Goal: Task Accomplishment & Management: Complete application form

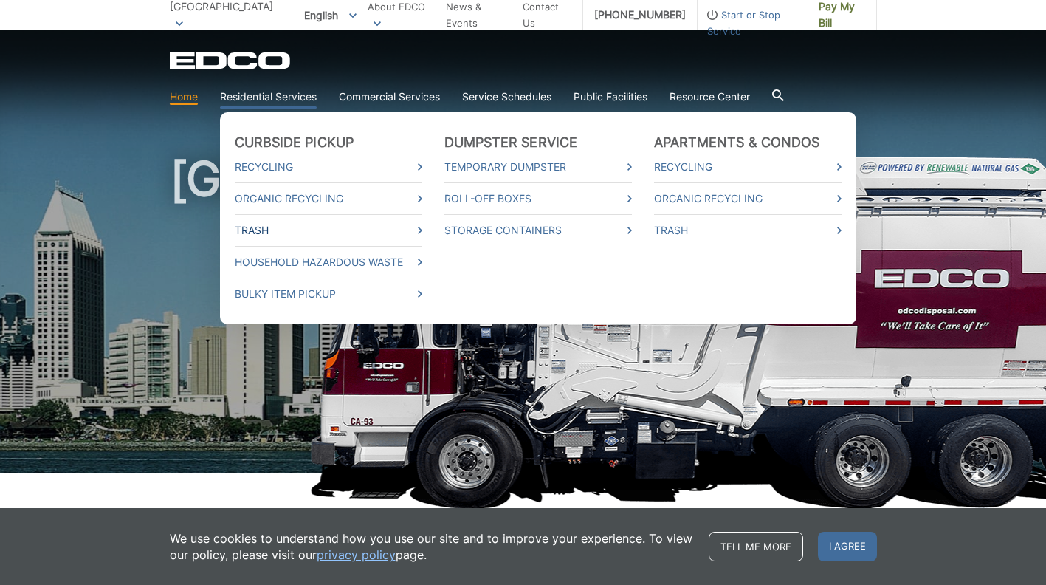
click at [351, 230] on link "Trash" at bounding box center [328, 230] width 187 height 16
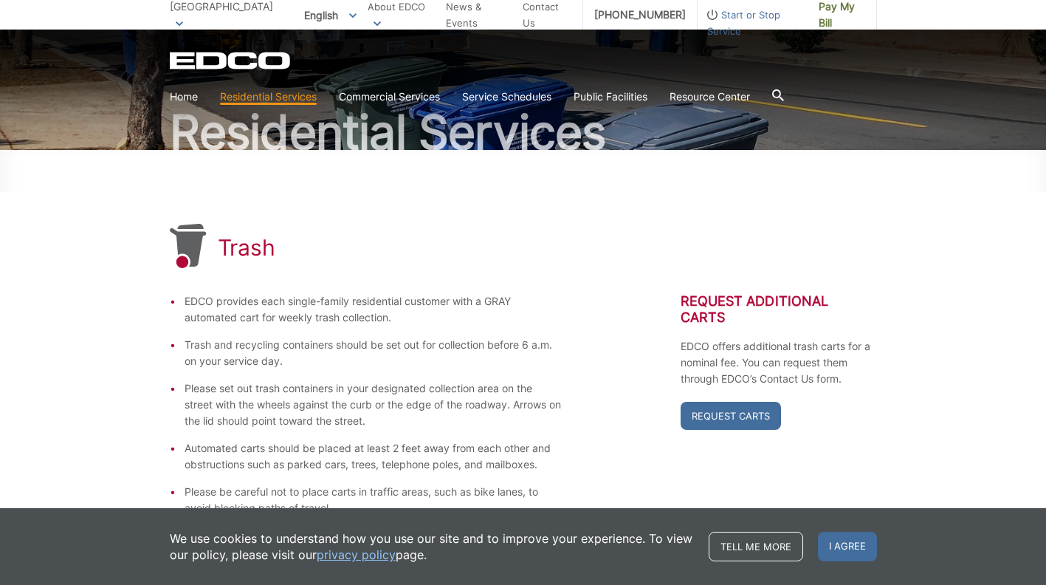
scroll to position [125, 0]
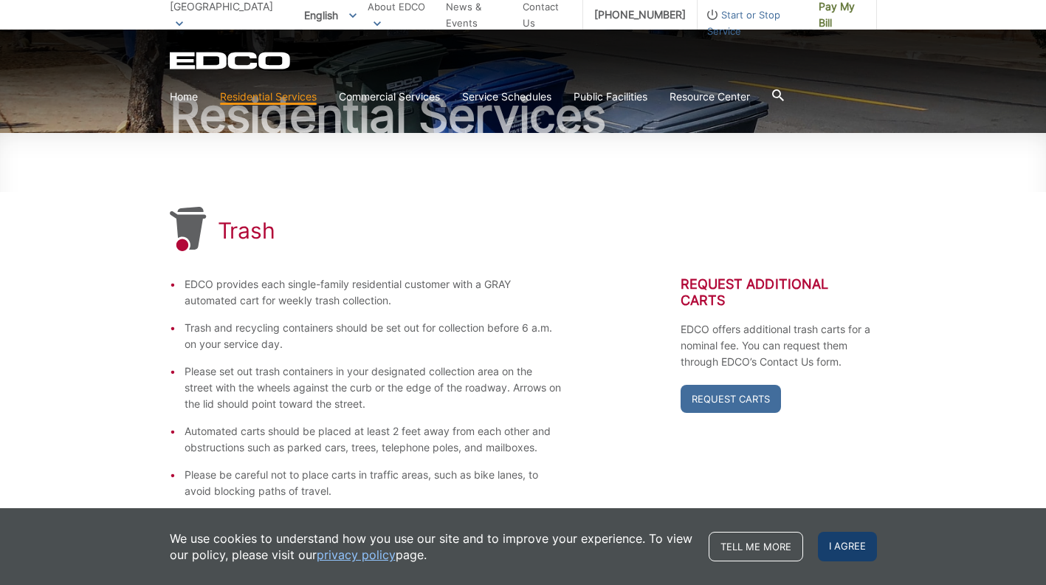
click at [836, 552] on span "I agree" at bounding box center [847, 546] width 59 height 30
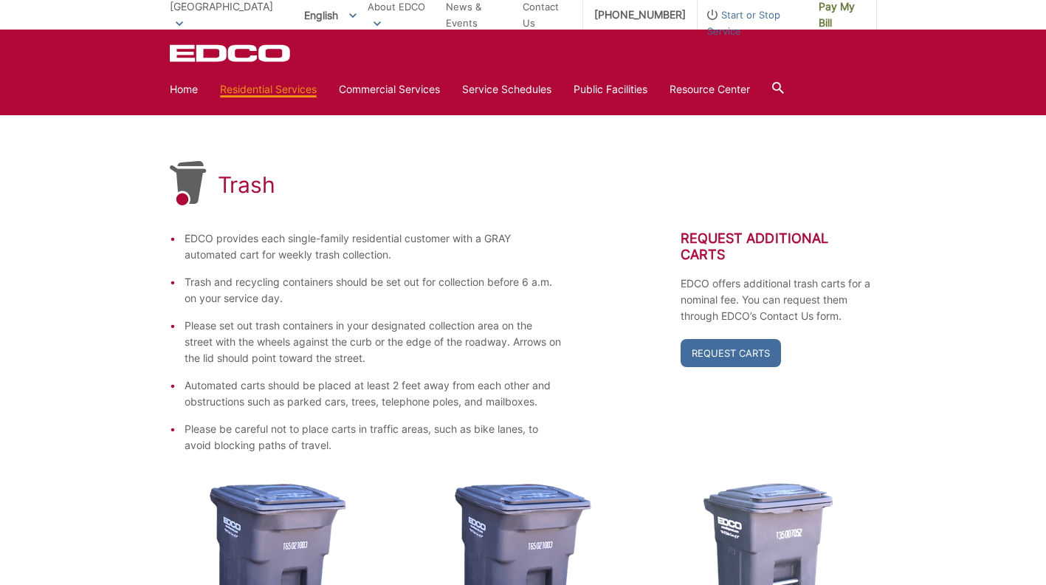
scroll to position [137, 0]
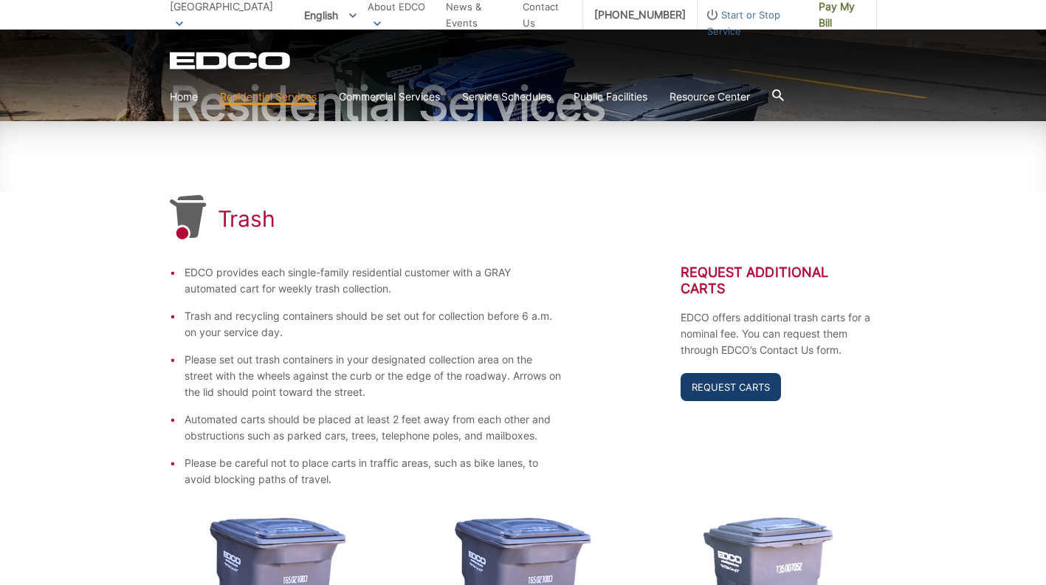
click at [710, 373] on link "Request Carts" at bounding box center [730, 387] width 100 height 28
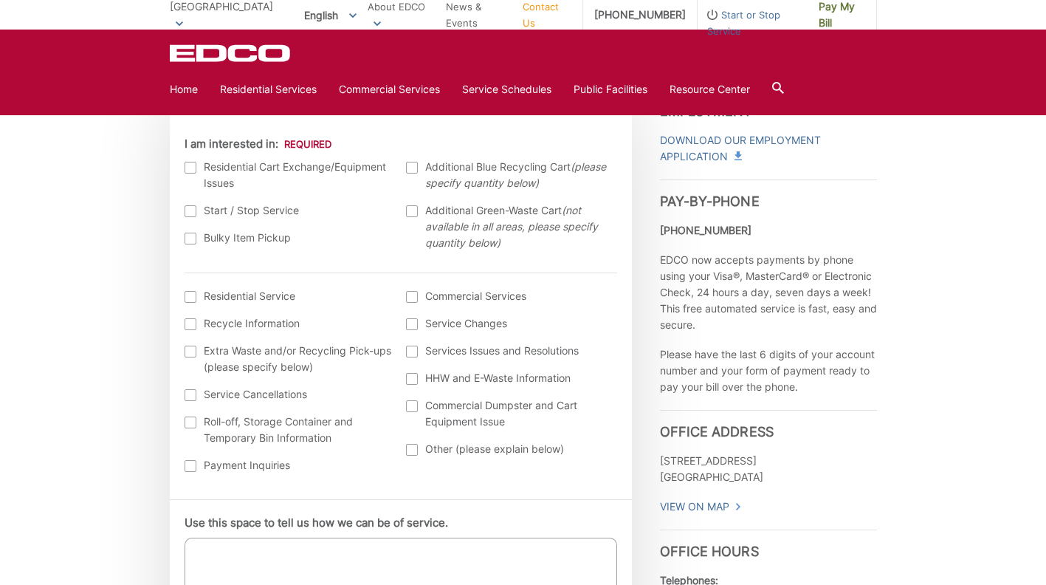
scroll to position [461, 0]
click at [190, 166] on div at bounding box center [191, 167] width 12 height 12
click at [0, 0] on input "I am interested in:" at bounding box center [0, 0] width 0 height 0
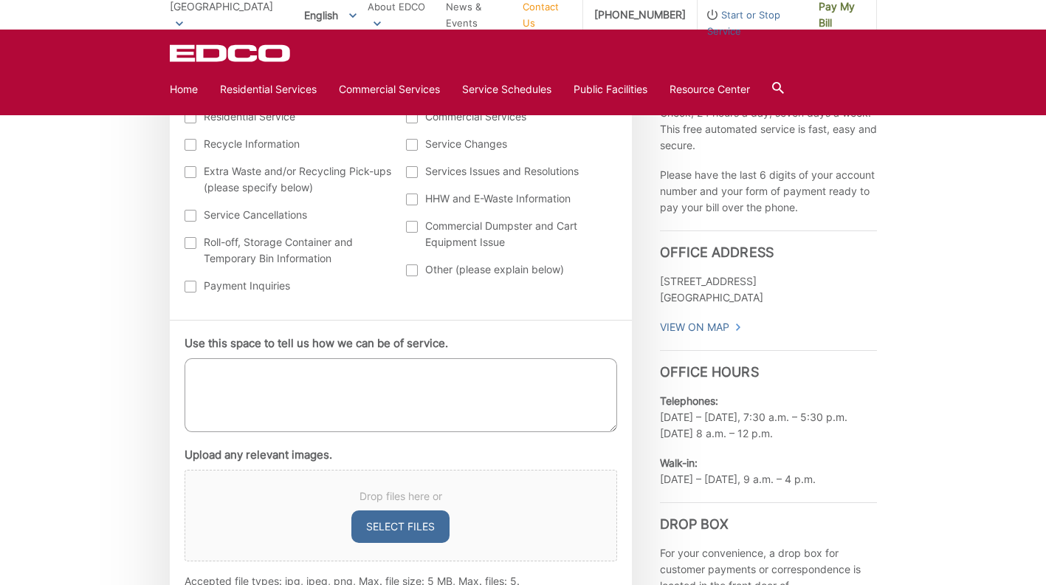
scroll to position [649, 0]
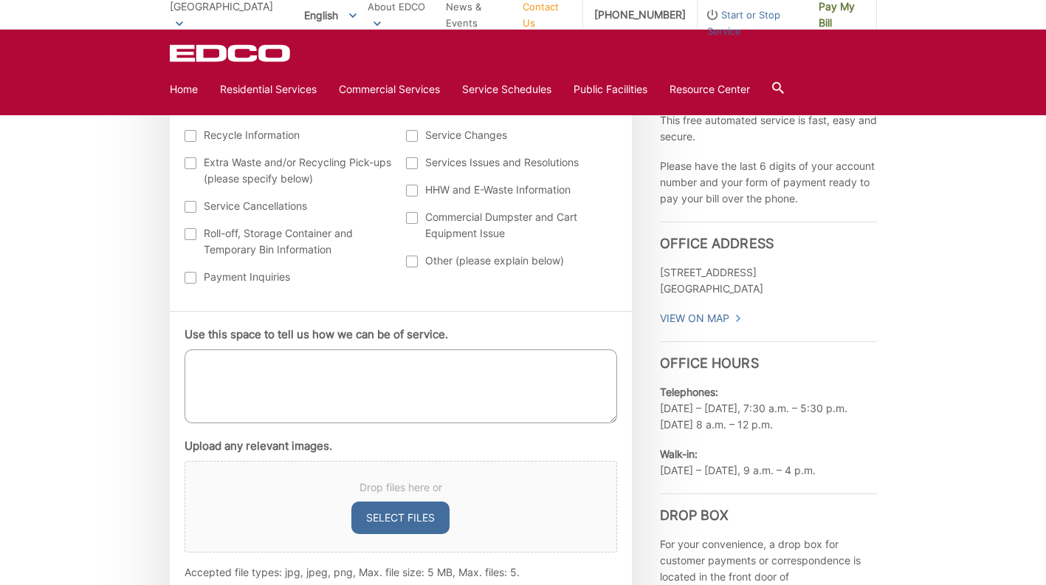
click at [337, 364] on textarea "Use this space to tell us how we can be of service." at bounding box center [401, 386] width 432 height 74
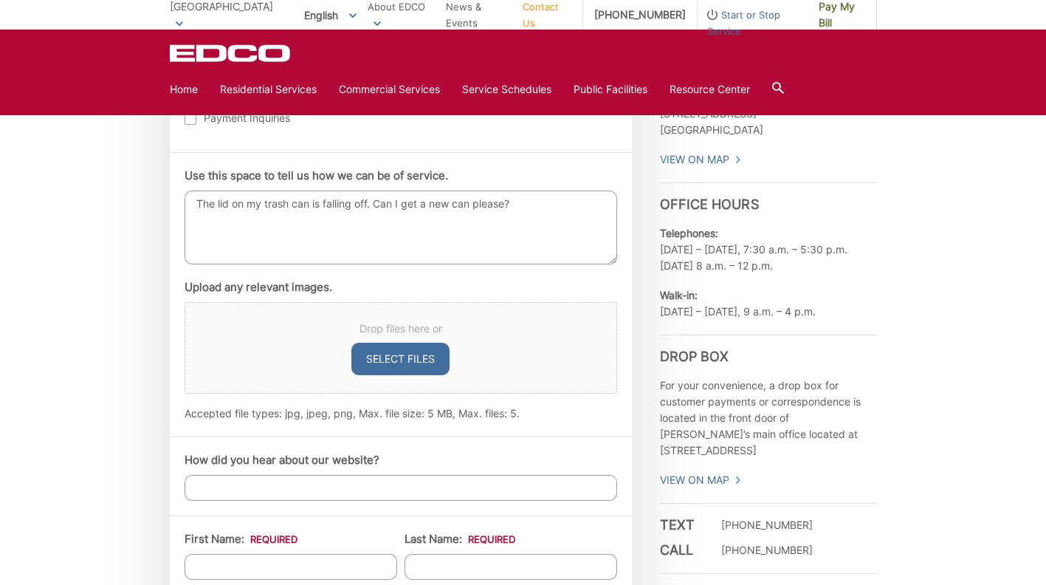
scroll to position [917, 0]
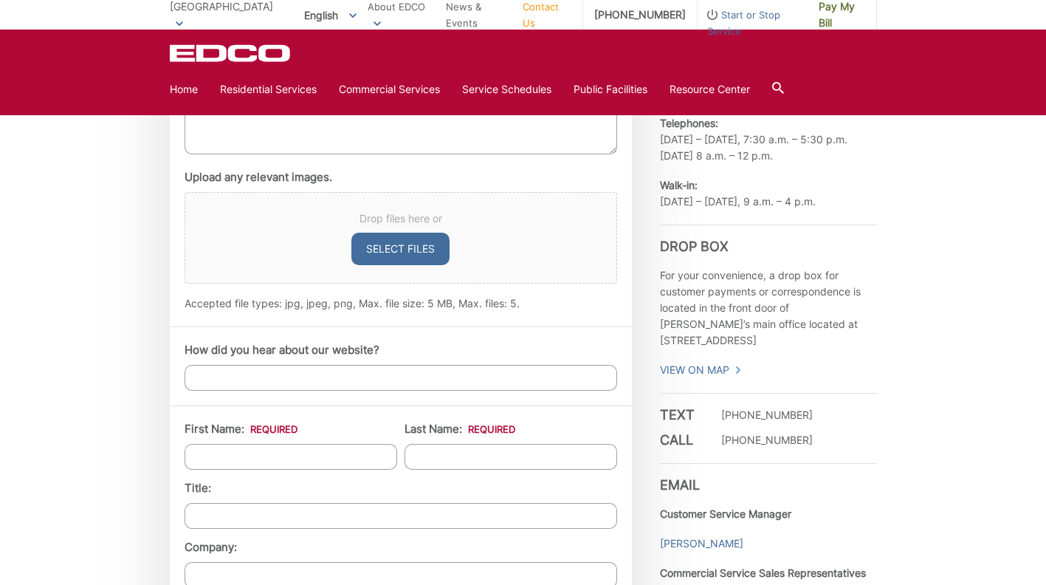
type textarea "The lid on my trash can is falling off. Can I get a new can please?"
click at [415, 375] on input "How did you hear about our website?" at bounding box center [401, 378] width 432 height 26
type input "Google"
click at [297, 455] on input "First Name: *" at bounding box center [291, 457] width 213 height 26
type input "Sam"
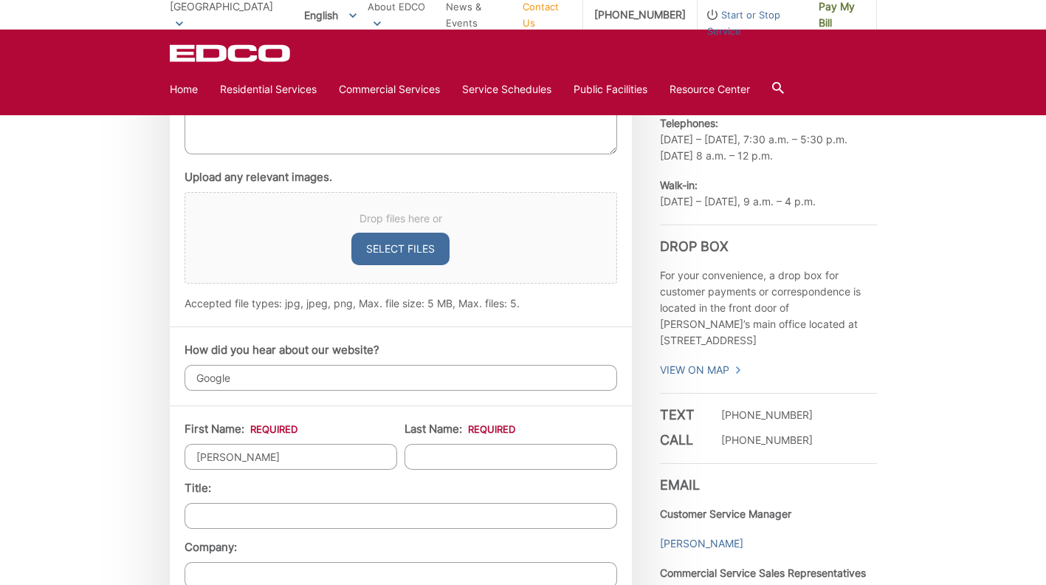
click at [435, 455] on input "Last Name: *" at bounding box center [510, 457] width 213 height 26
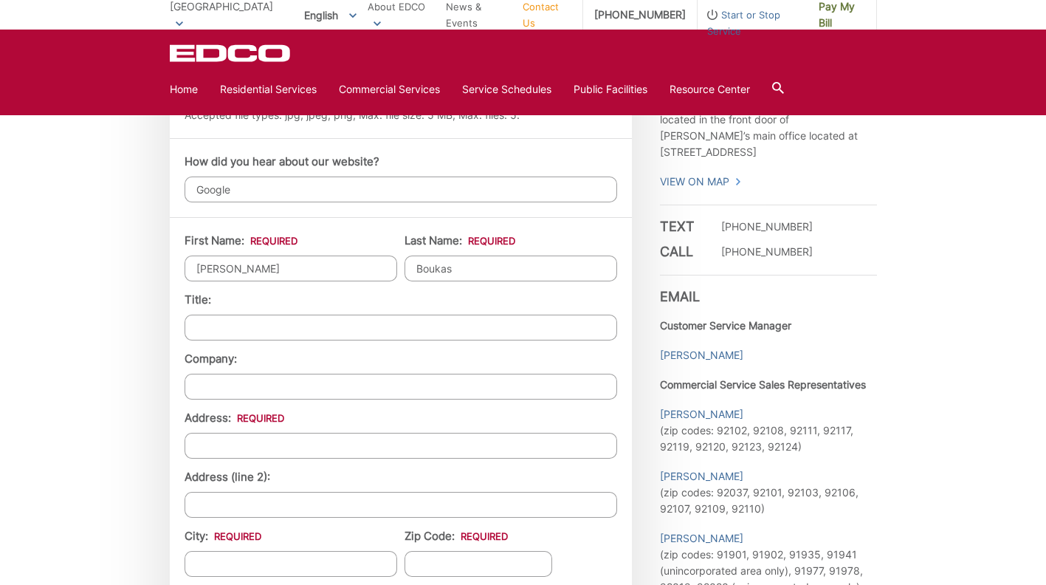
scroll to position [1114, 0]
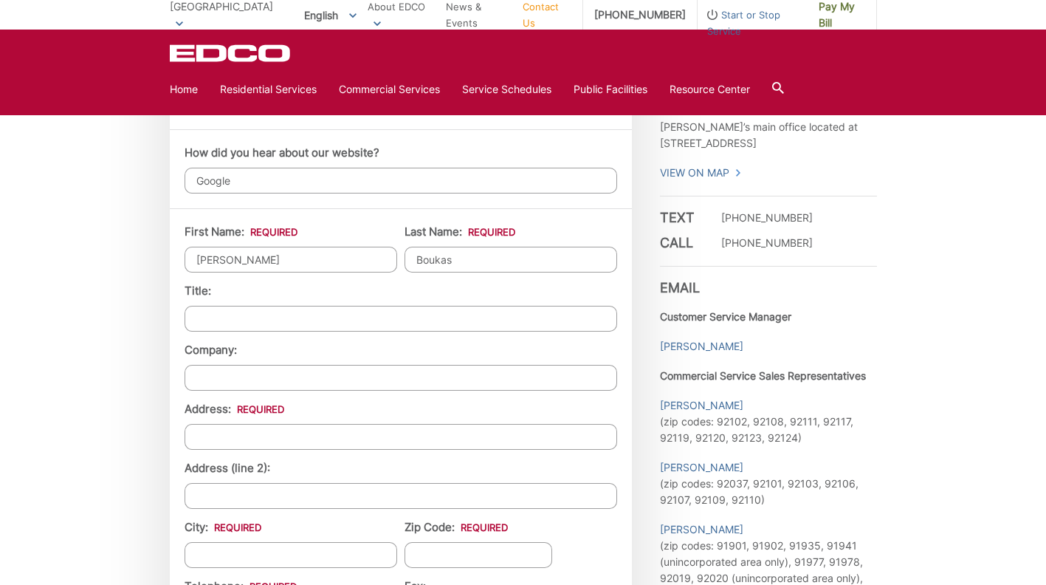
type input "Boukas"
click at [320, 437] on input "Address: *" at bounding box center [401, 437] width 432 height 26
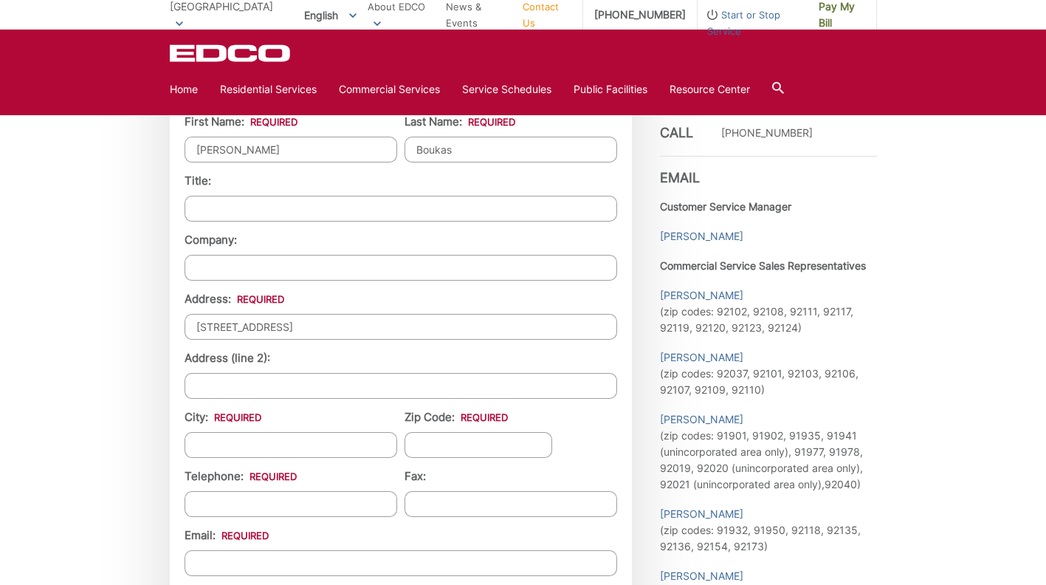
scroll to position [1247, 0]
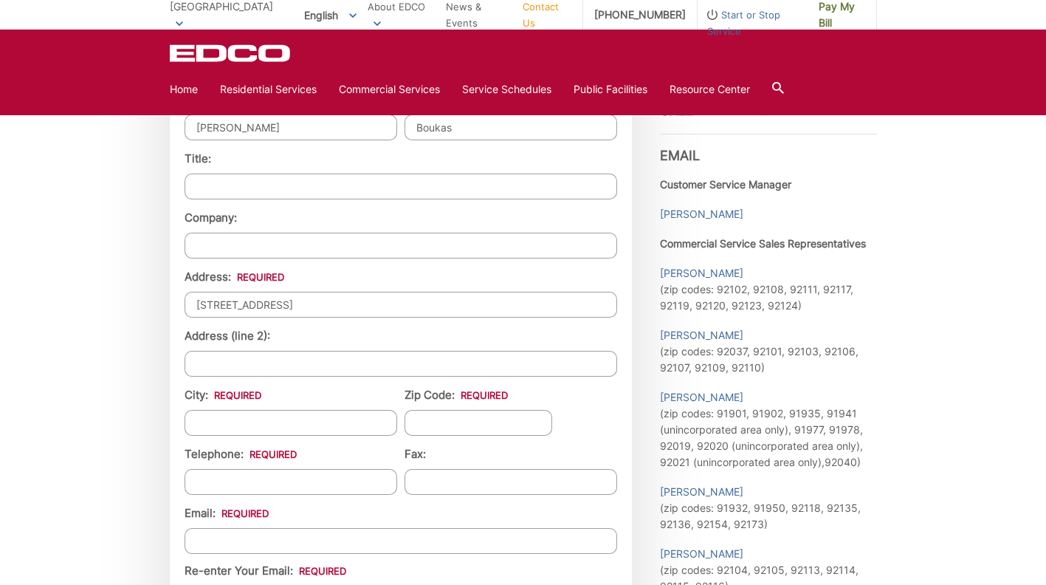
type input "4238 N Cordoba Ave"
click at [292, 424] on input "City: *" at bounding box center [291, 423] width 213 height 26
type input "[GEOGRAPHIC_DATA]"
click at [437, 420] on input "Zip Code: *" at bounding box center [478, 423] width 148 height 26
type input "91977"
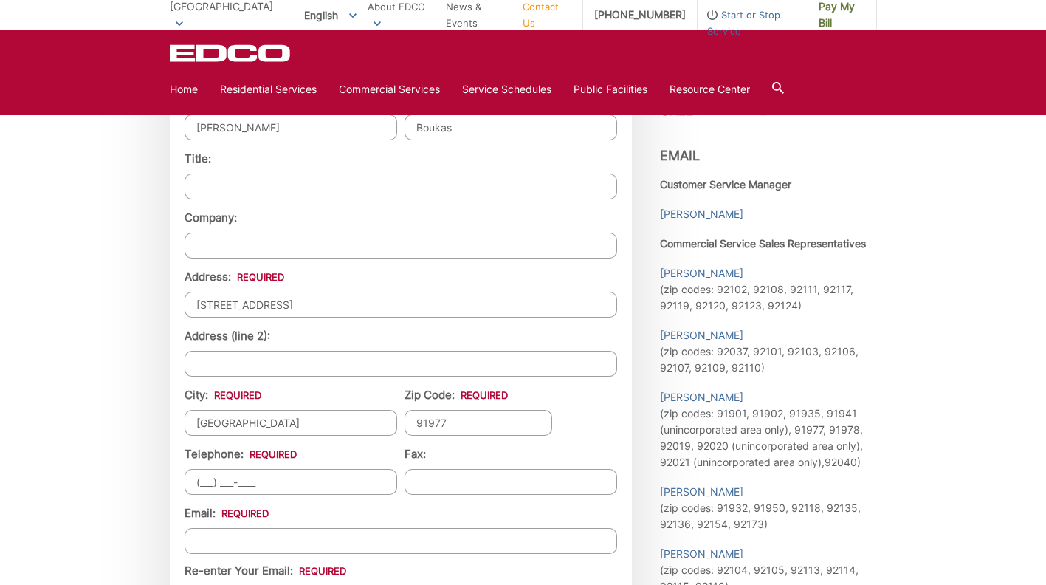
click at [316, 483] on input "(___) ___-____" at bounding box center [291, 482] width 213 height 26
type input "(619) 279-8086"
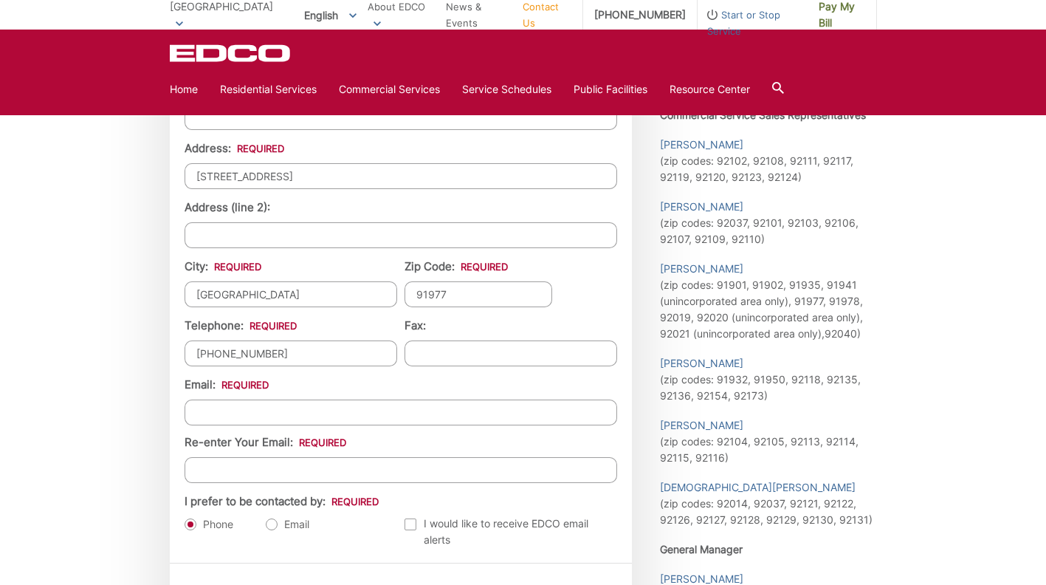
scroll to position [1412, 0]
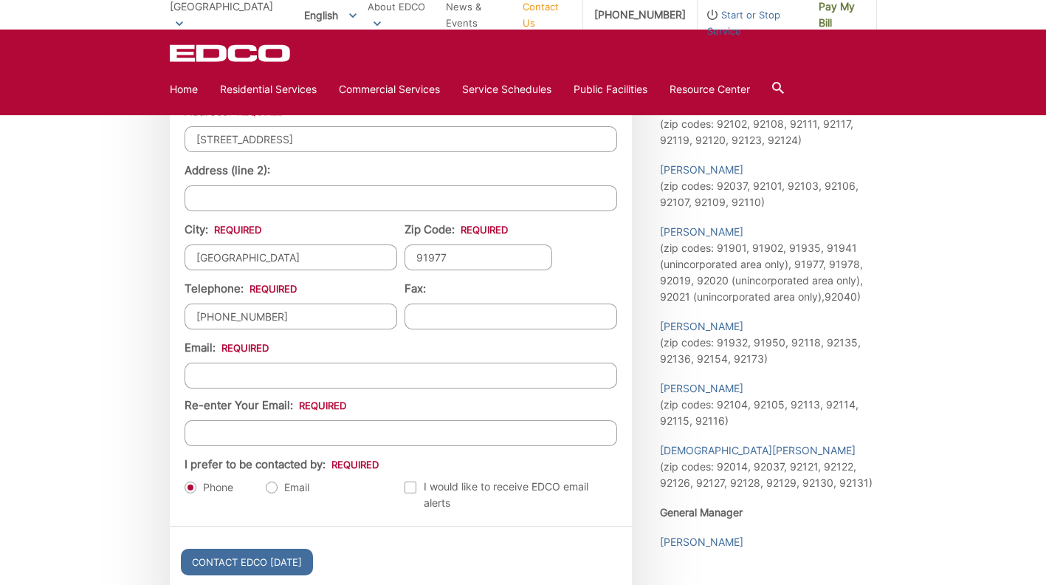
click at [316, 379] on input "Email *" at bounding box center [401, 375] width 432 height 26
type input "studioinformation@gmail.com"
click at [268, 435] on input "Re-enter Your Email:" at bounding box center [401, 433] width 432 height 26
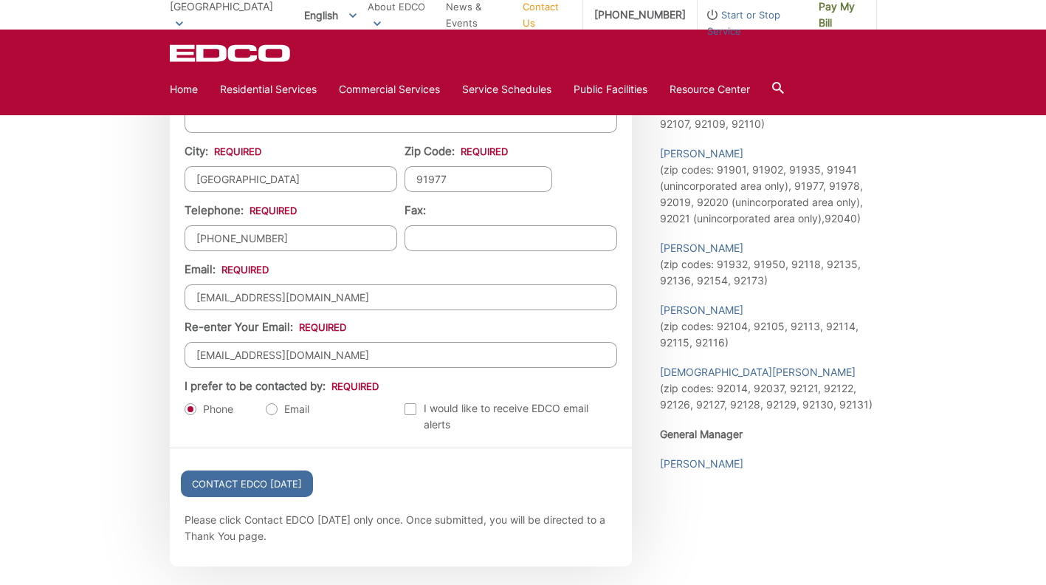
scroll to position [1493, 0]
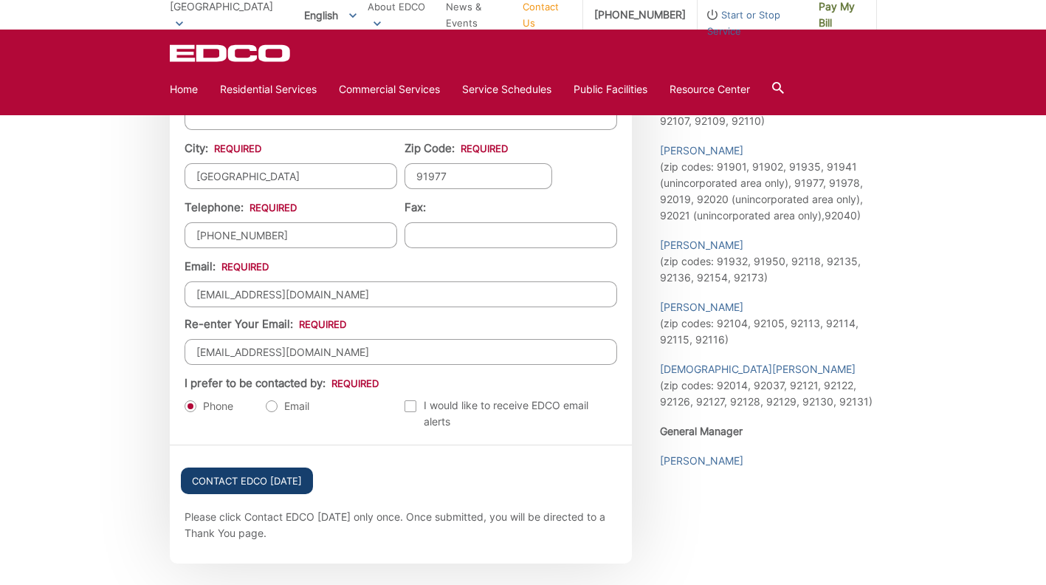
type input "studioinformation@gmail.com"
click at [261, 487] on input "Contact EDCO Today" at bounding box center [247, 480] width 132 height 27
